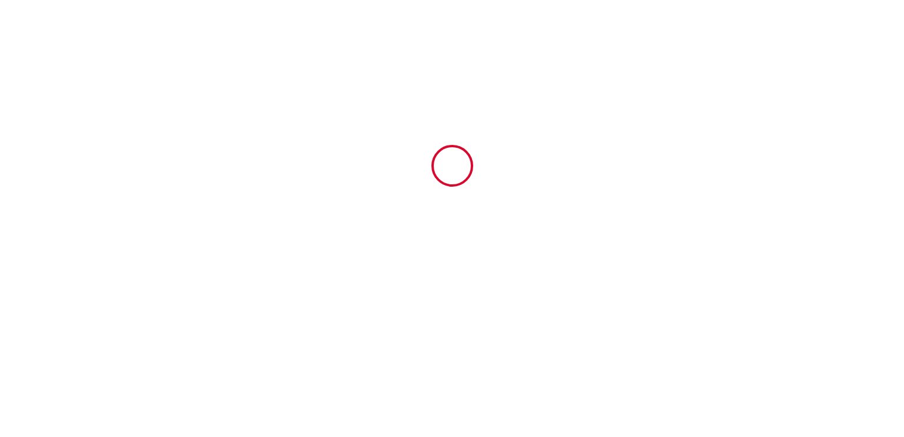
type input "6389389"
type input "Suite Cléopâtre"
type input "[STREET_ADDRESS]"
type input "79000"
type input "Niort"
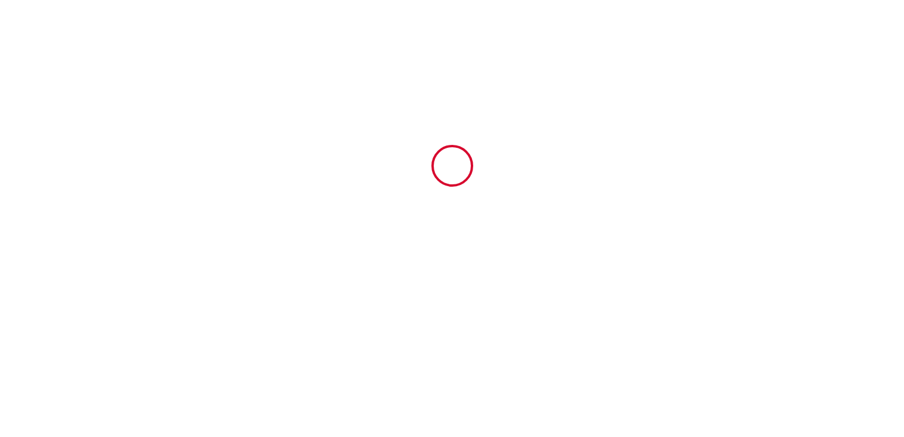
type input "[GEOGRAPHIC_DATA]"
type input "[DATE]"
type input "2"
type input "0"
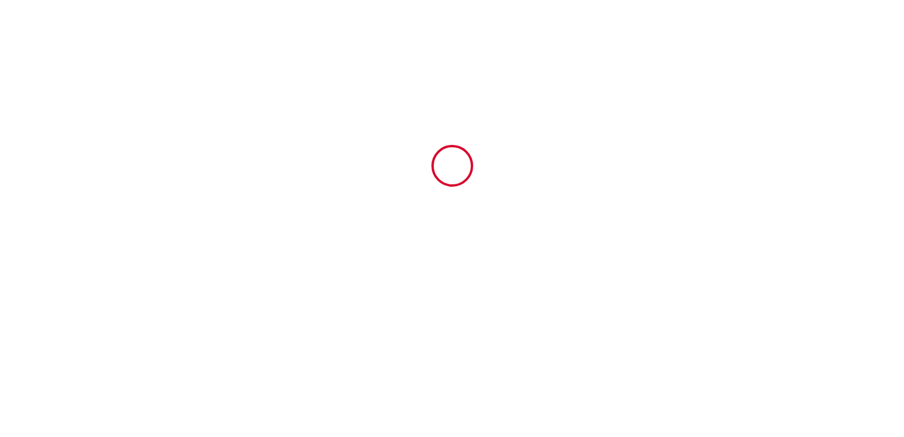
type input "600"
type input "257"
type input "SAS"
type input "MIROBAU INVEST"
type input "[STREET_ADDRESS]"
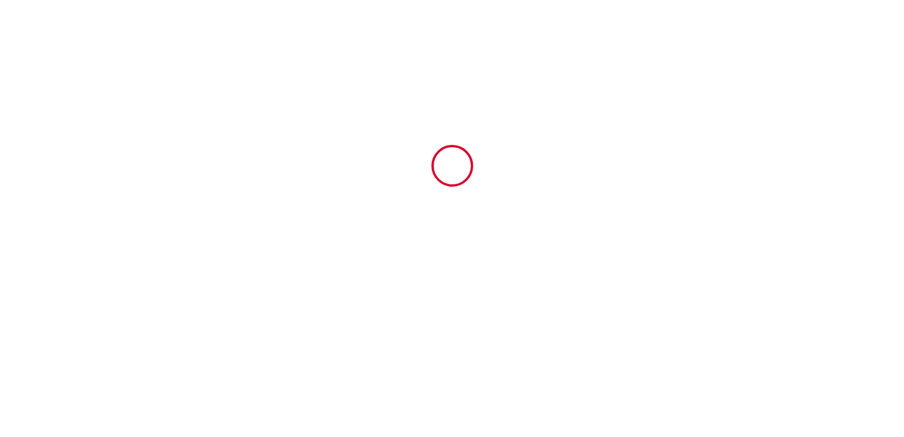
type input "79000"
type input "Niort"
type input "[GEOGRAPHIC_DATA]"
type input "[EMAIL_ADDRESS][DOMAIN_NAME]"
type input "[PERSON_NAME]"
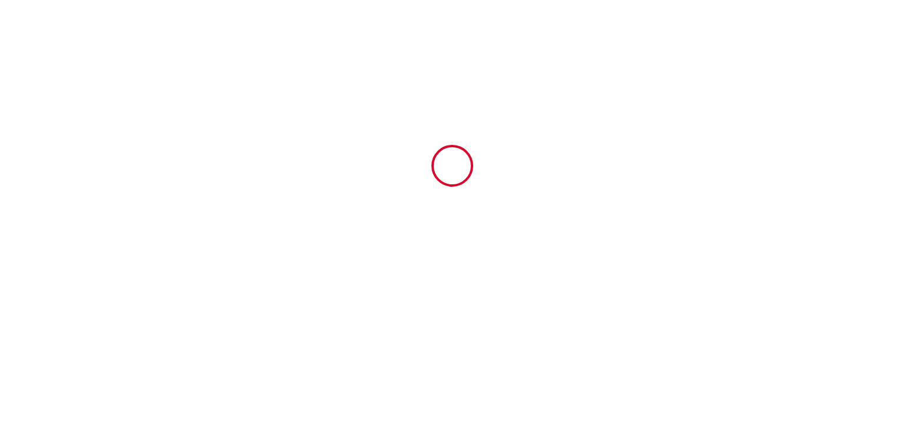
type input "RUDELIN"
type input "[STREET_ADDRESS][PERSON_NAME]"
type input "33910"
type input "SAINT CIERS D'ABZAC"
type input "[PERSON_NAME][EMAIL_ADDRESS][DOMAIN_NAME]"
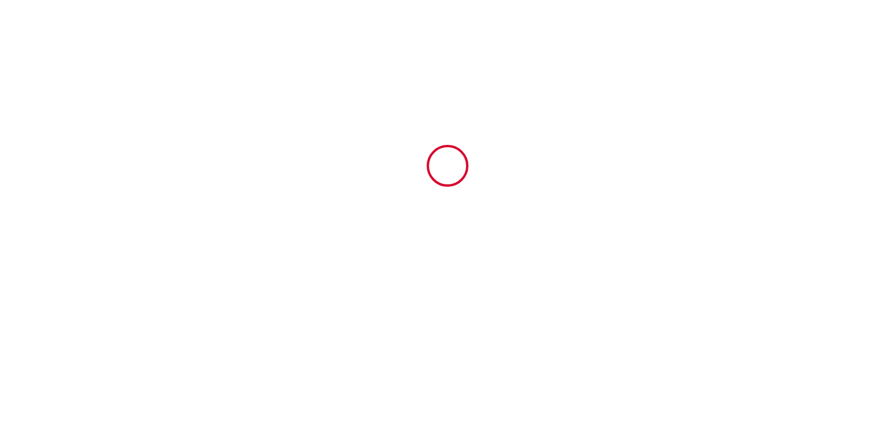
type input "[PHONE_NUMBER]"
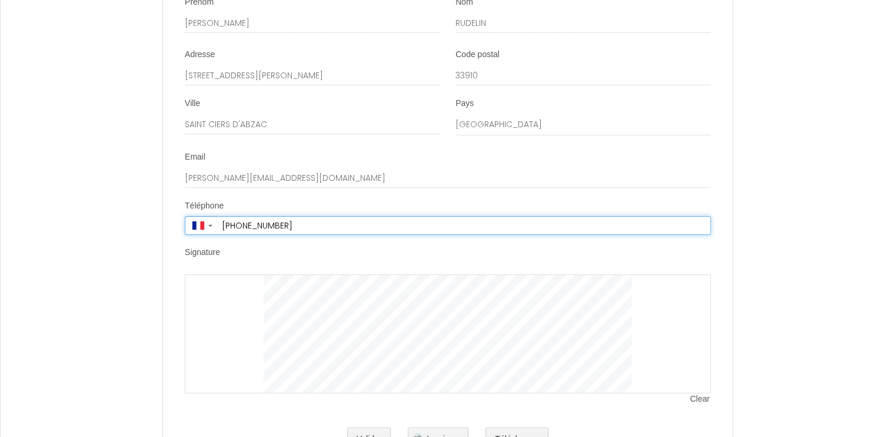
scroll to position [3960, 0]
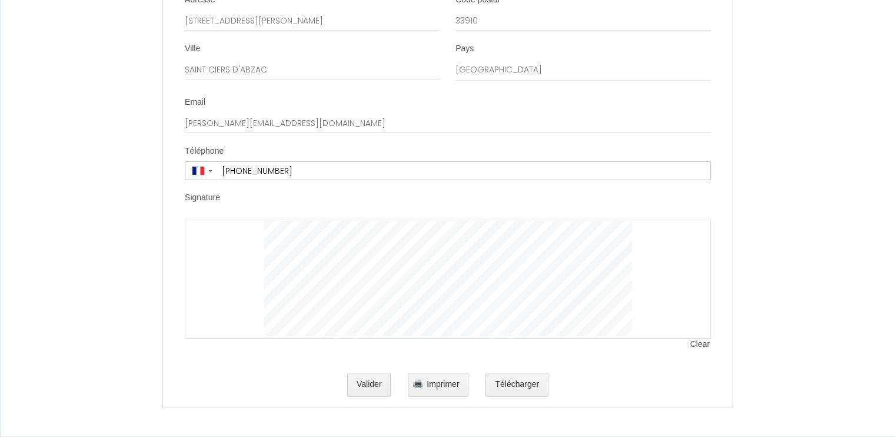
click at [202, 235] on div at bounding box center [448, 278] width 526 height 119
click at [693, 345] on span "Clear" at bounding box center [700, 344] width 21 height 12
drag, startPoint x: 210, startPoint y: 244, endPoint x: 233, endPoint y: 280, distance: 42.6
click at [233, 280] on div at bounding box center [448, 278] width 526 height 119
click at [204, 201] on label "Signature" at bounding box center [202, 198] width 35 height 12
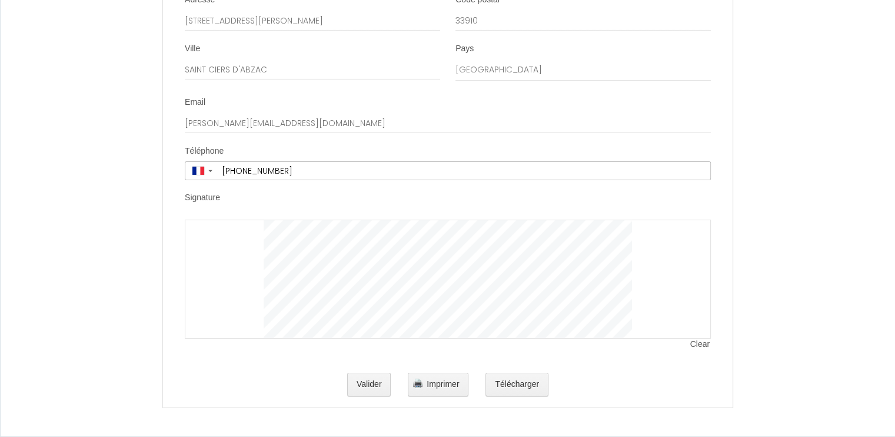
click at [383, 296] on div at bounding box center [448, 278] width 526 height 119
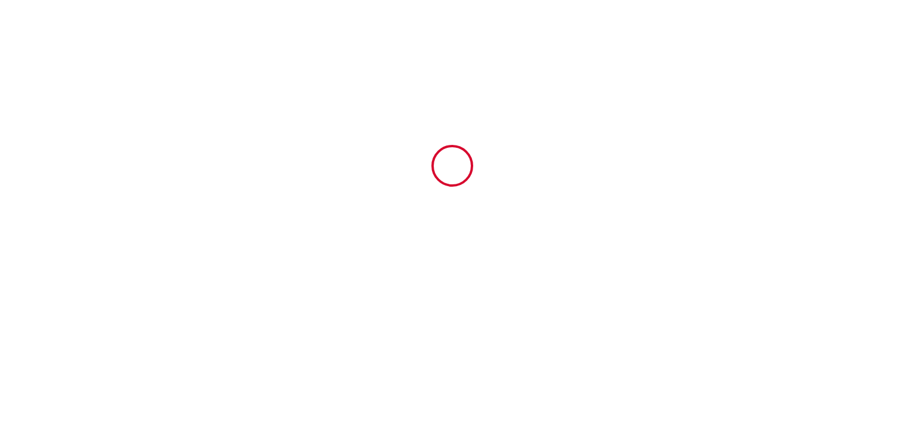
type input "6389389"
type input "Suite Cléopâtre"
type input "[STREET_ADDRESS]"
type input "79000"
type input "Niort"
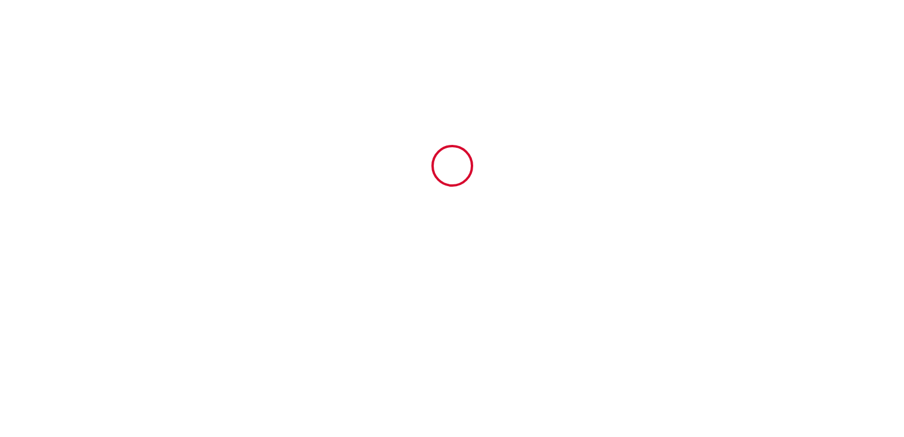
type input "[GEOGRAPHIC_DATA]"
type input "[DATE]"
type input "2"
type input "0"
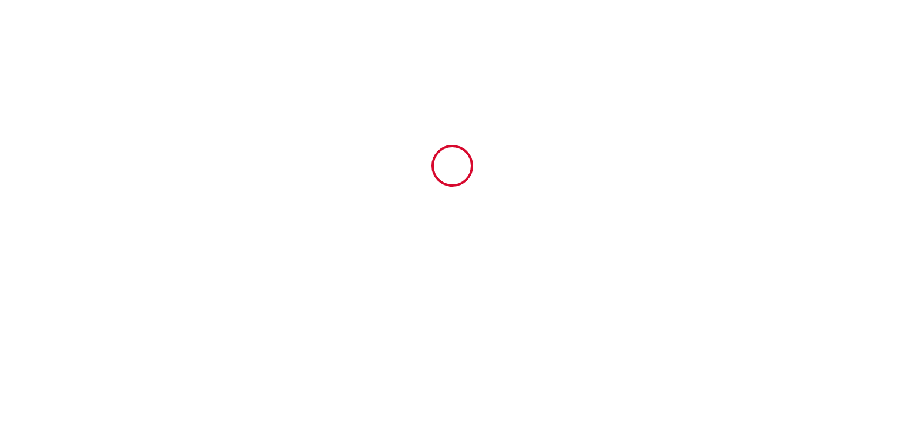
type input "600"
type input "257"
type input "SAS"
type input "MIROBAU INVEST"
type input "[STREET_ADDRESS]"
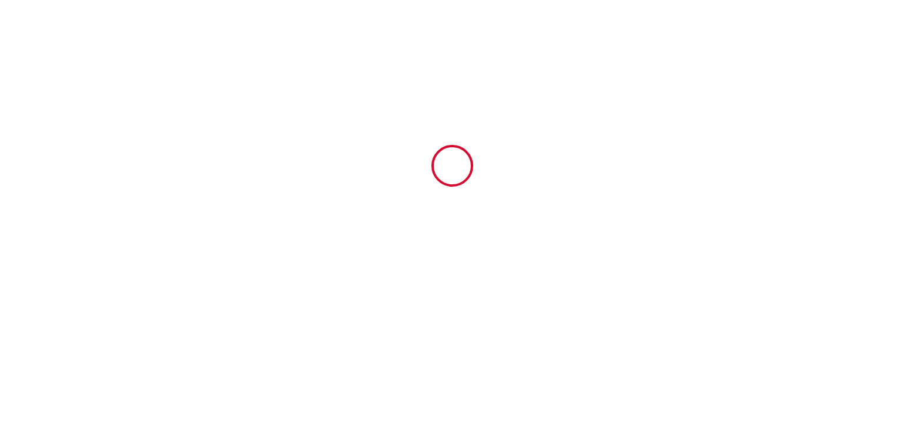
type input "79000"
type input "Niort"
type input "[GEOGRAPHIC_DATA]"
type input "[EMAIL_ADDRESS][DOMAIN_NAME]"
type input "[PERSON_NAME]"
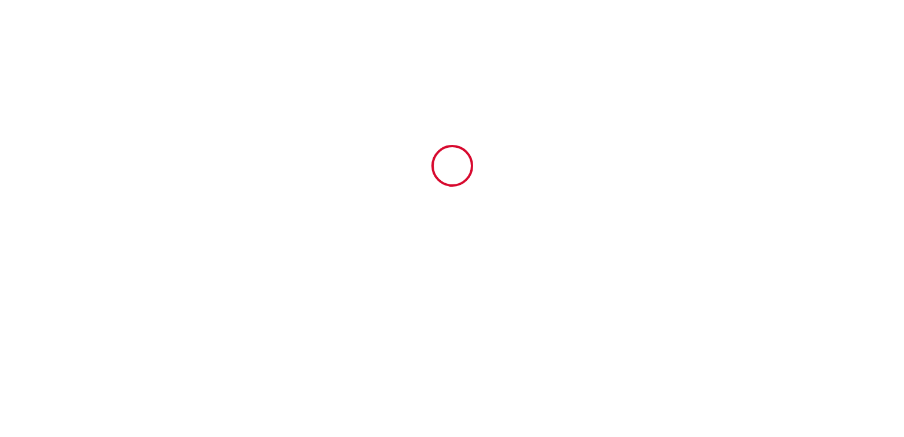
type input "RUDELIN"
type input "[STREET_ADDRESS][PERSON_NAME]"
type input "33910"
type input "SAINT CIERS D'ABZAC"
type input "[PERSON_NAME][EMAIL_ADDRESS][DOMAIN_NAME]"
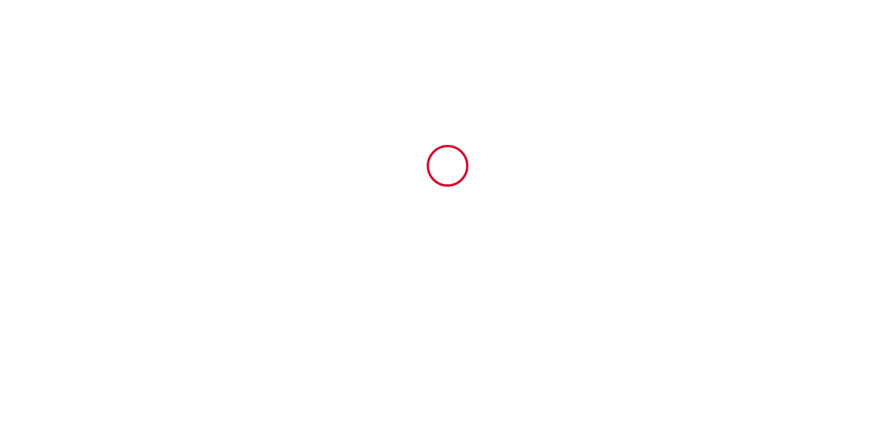
type input "[PHONE_NUMBER]"
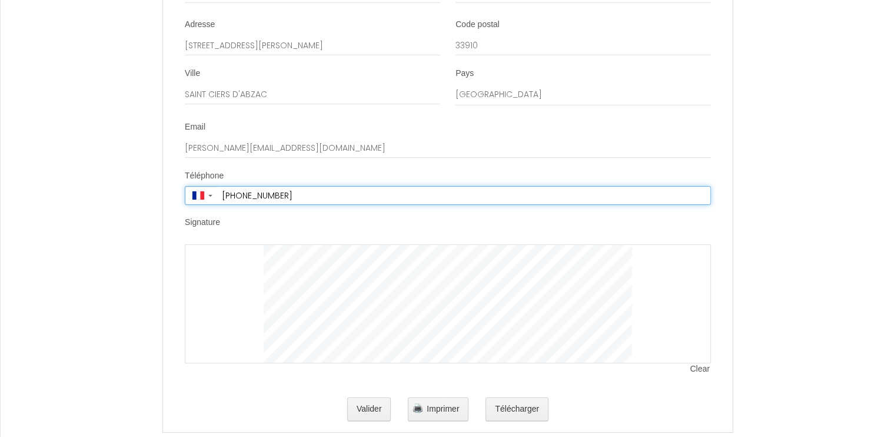
click at [302, 204] on input "[PHONE_NUMBER]" at bounding box center [464, 195] width 492 height 18
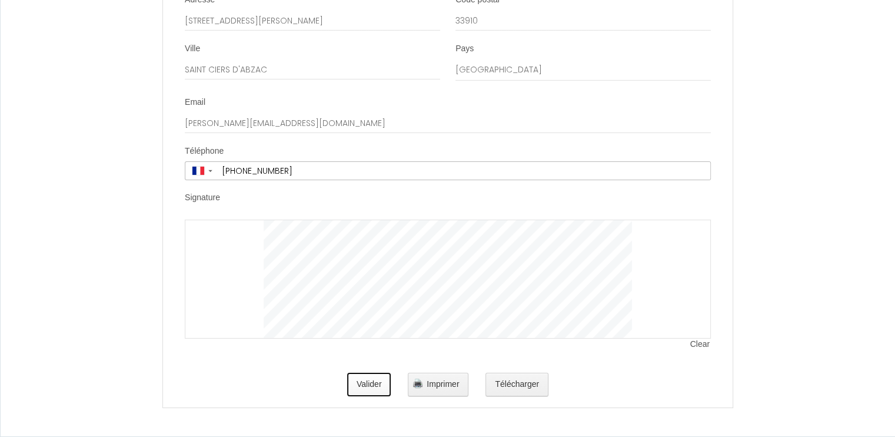
click at [364, 383] on button "Valider" at bounding box center [369, 384] width 44 height 24
click at [229, 265] on div at bounding box center [448, 278] width 526 height 119
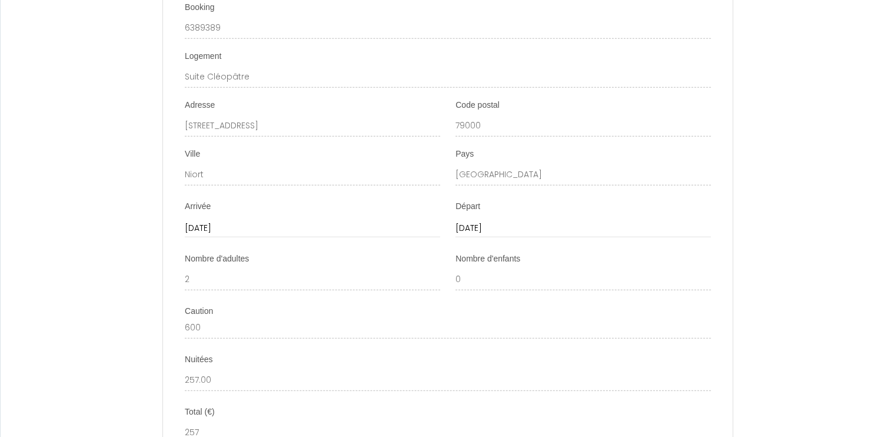
scroll to position [2783, 0]
